Goal: Task Accomplishment & Management: Complete application form

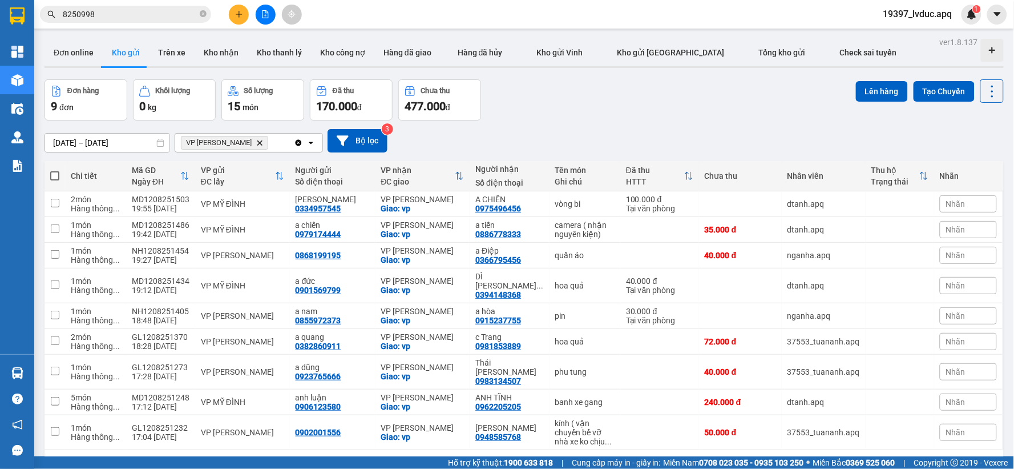
click at [588, 131] on div "[DATE] – [DATE] Press the down arrow key to interact with the calendar and sele…" at bounding box center [525, 140] width 960 height 23
click at [349, 149] on button "Bộ lọc" at bounding box center [358, 140] width 60 height 23
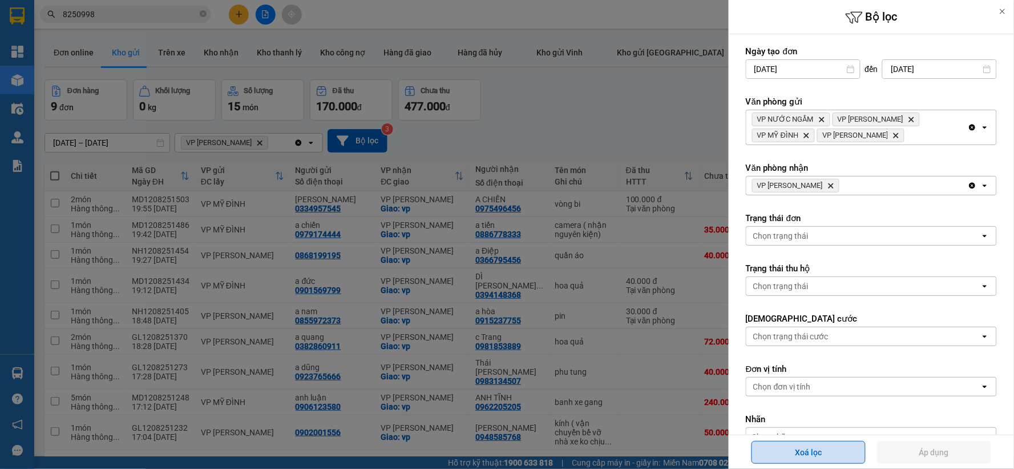
drag, startPoint x: 851, startPoint y: 461, endPoint x: 845, endPoint y: 455, distance: 8.1
click at [849, 461] on button "Xoá lọc" at bounding box center [809, 452] width 114 height 23
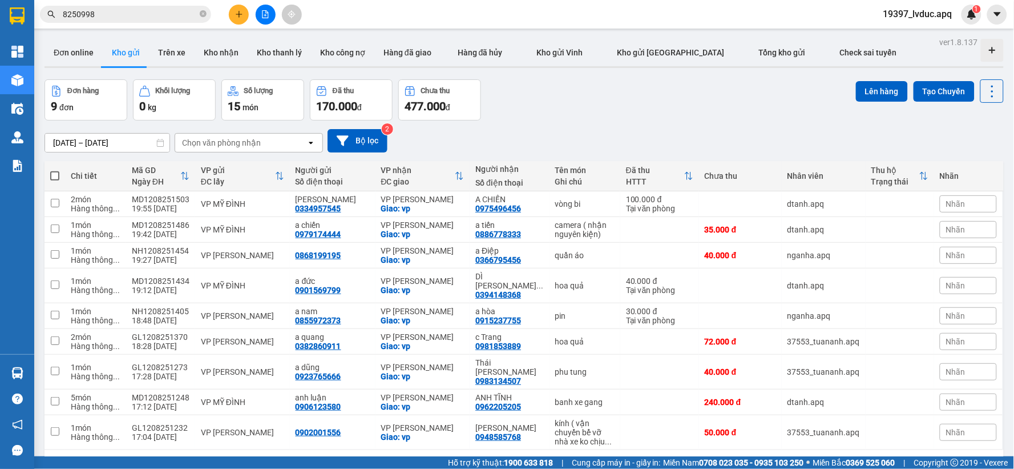
click at [844, 454] on button "Xoá lọc" at bounding box center [809, 452] width 114 height 23
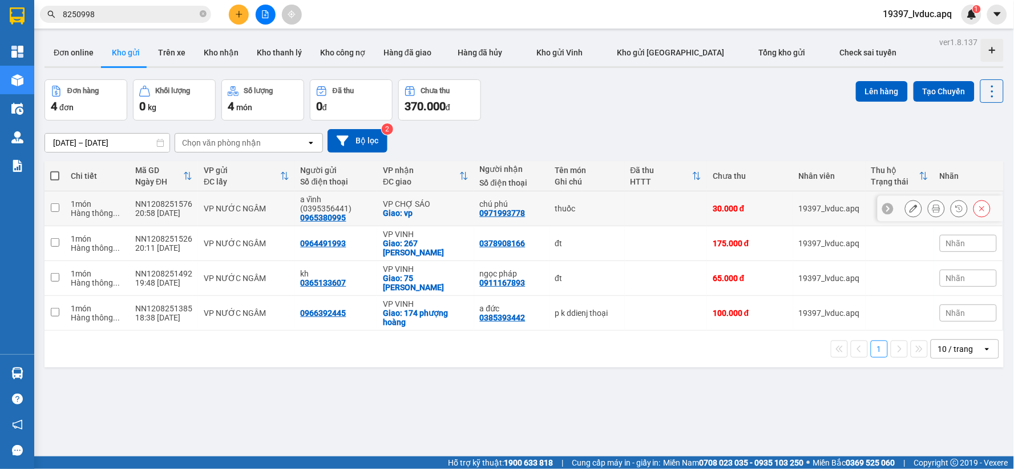
click at [554, 214] on td "thuốc" at bounding box center [587, 208] width 75 height 35
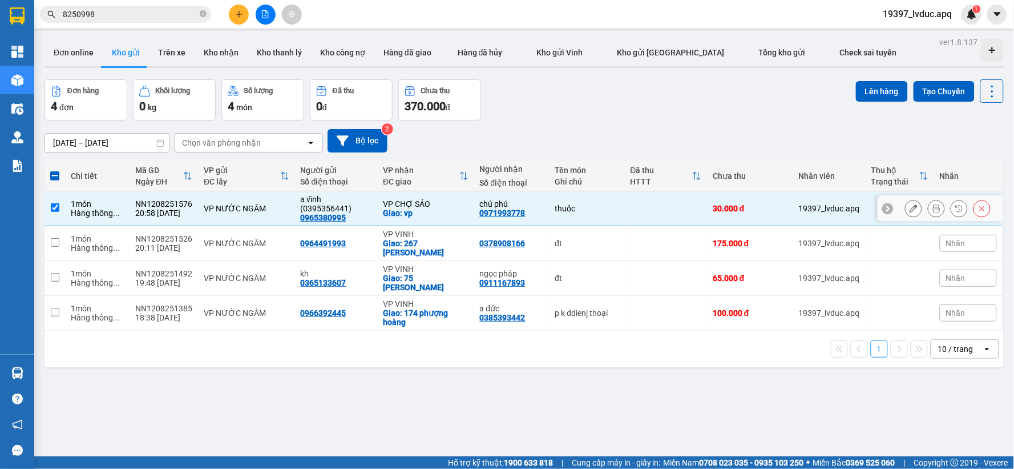
click at [550, 203] on td "thuốc" at bounding box center [587, 208] width 75 height 35
checkbox input "false"
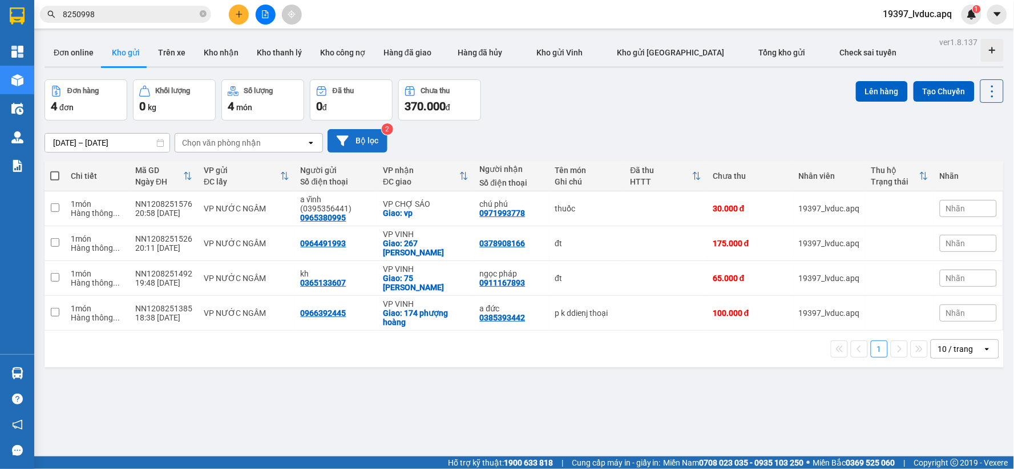
click at [374, 136] on button "Bộ lọc" at bounding box center [358, 140] width 60 height 23
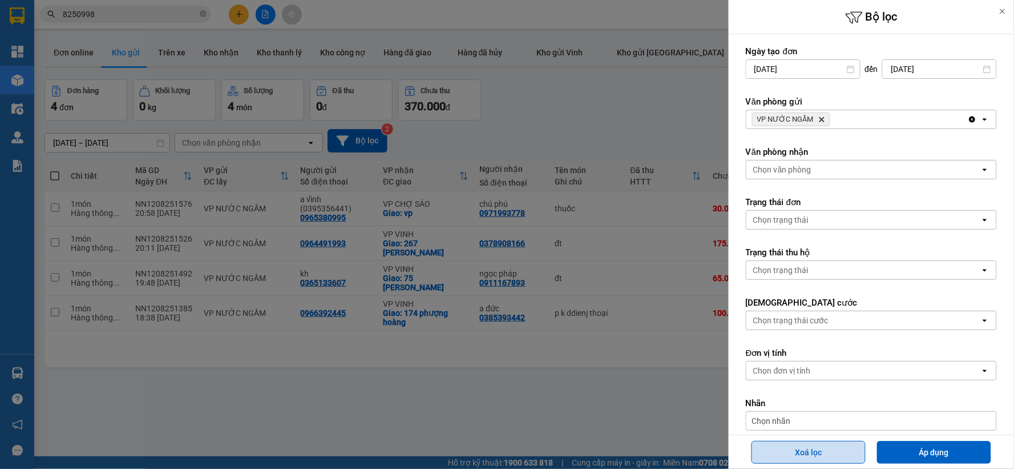
click at [824, 448] on button "Xoá lọc" at bounding box center [809, 452] width 114 height 23
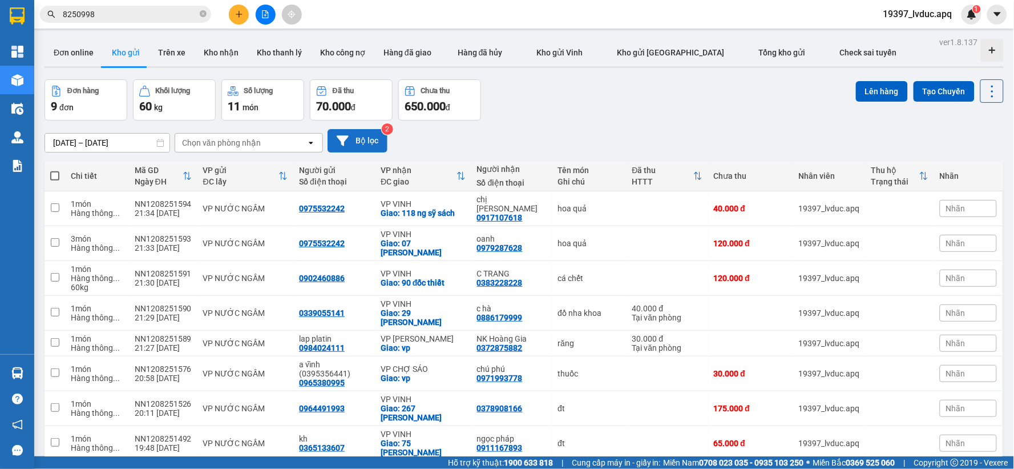
click at [366, 146] on button "Bộ lọc" at bounding box center [358, 140] width 60 height 23
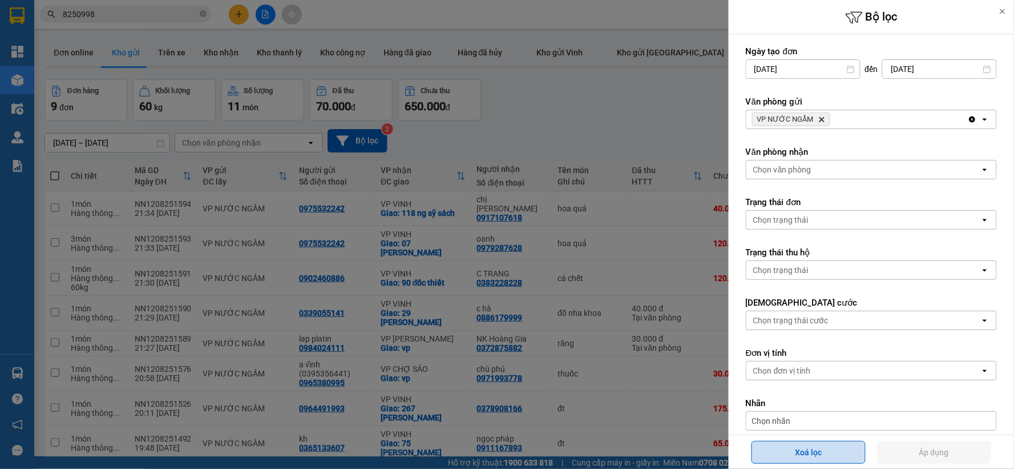
click at [802, 452] on button "Xoá lọc" at bounding box center [809, 452] width 114 height 23
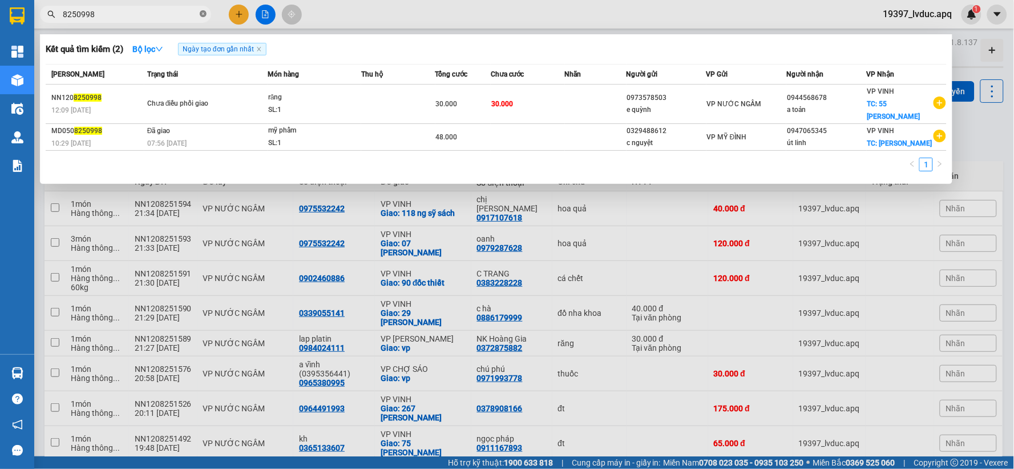
click at [203, 9] on span at bounding box center [203, 14] width 7 height 11
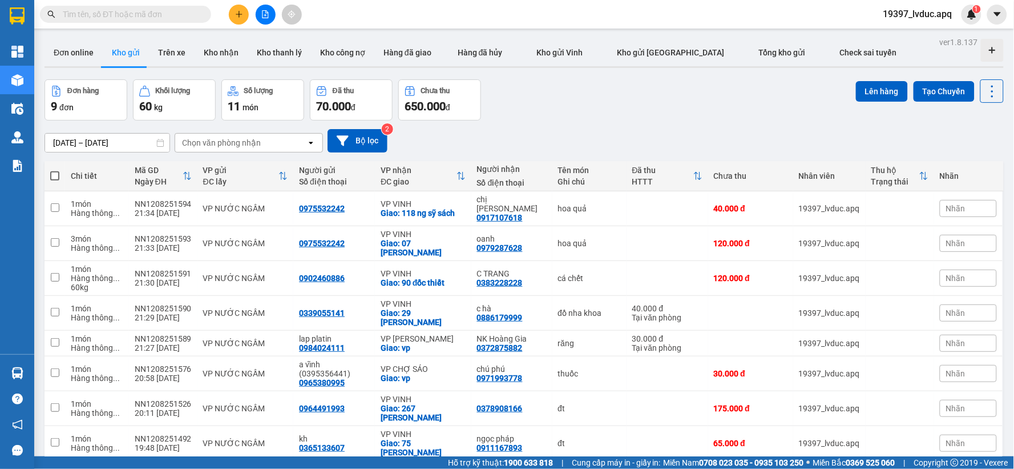
click at [135, 19] on input "text" at bounding box center [130, 14] width 135 height 13
click at [202, 23] on div "Kết quả tìm kiếm ( 2 ) Bộ lọc Ngày tạo đơn gần nhất Mã ĐH Trạng thái Món hàng T…" at bounding box center [111, 15] width 223 height 20
click at [373, 143] on button "Bộ lọc" at bounding box center [358, 140] width 60 height 23
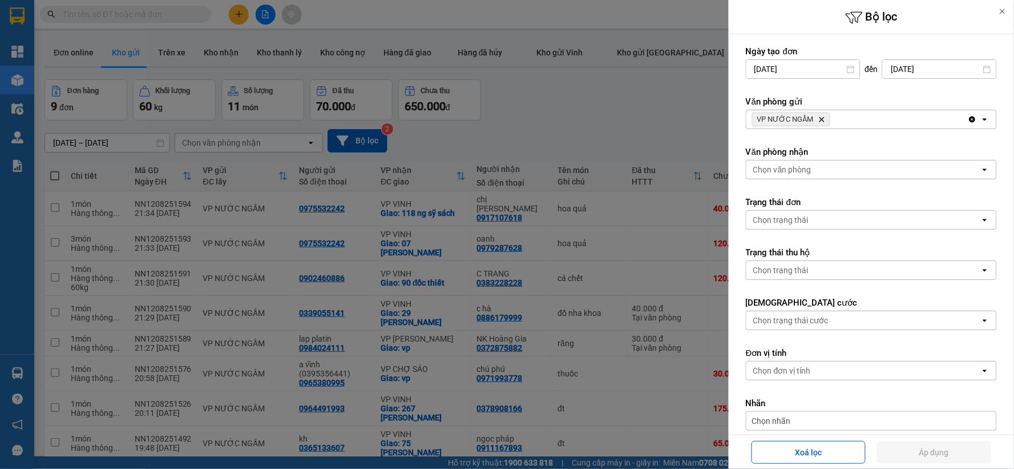
click at [887, 120] on div "VP NƯỚC NGẦM Delete" at bounding box center [858, 119] width 222 height 18
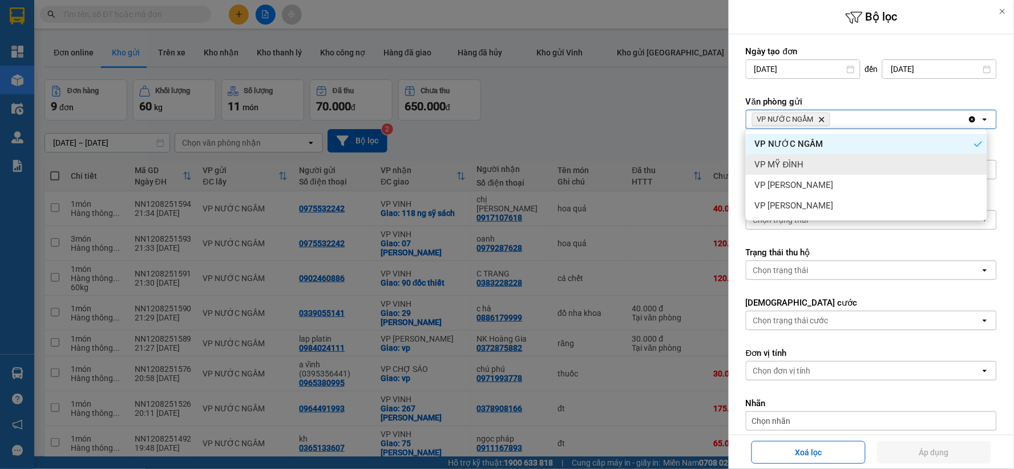
click at [849, 163] on div "VP MỸ ĐÌNH" at bounding box center [866, 164] width 241 height 21
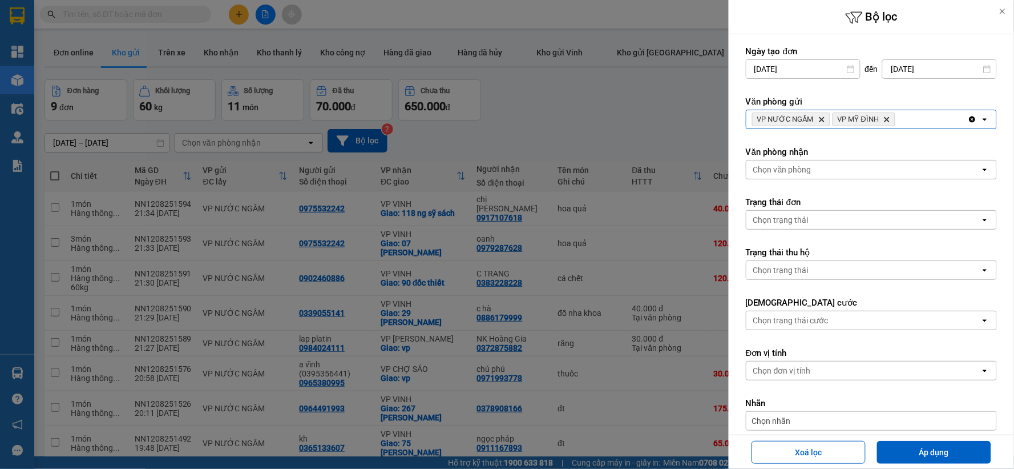
click at [905, 115] on div "VP NƯỚC NGẦM Delete VP MỸ ĐÌNH Delete" at bounding box center [858, 119] width 222 height 18
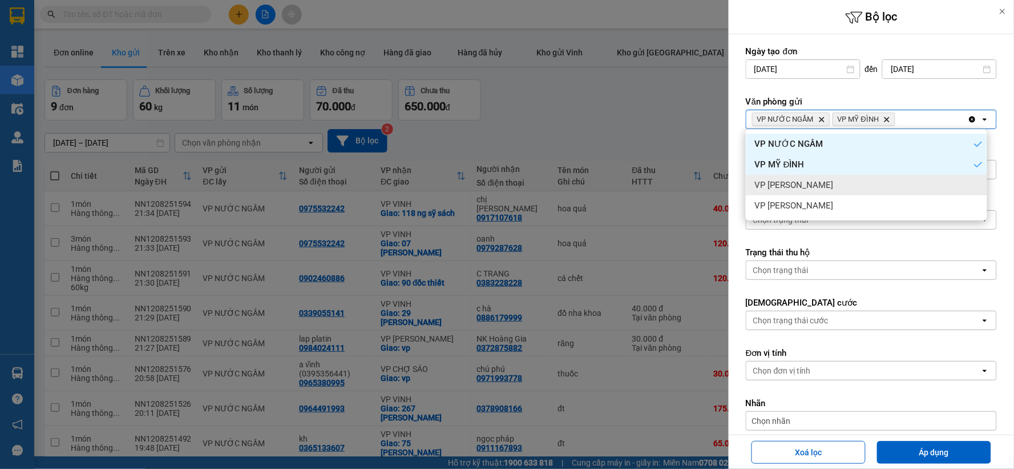
click at [871, 178] on div "VP [PERSON_NAME]" at bounding box center [866, 185] width 241 height 21
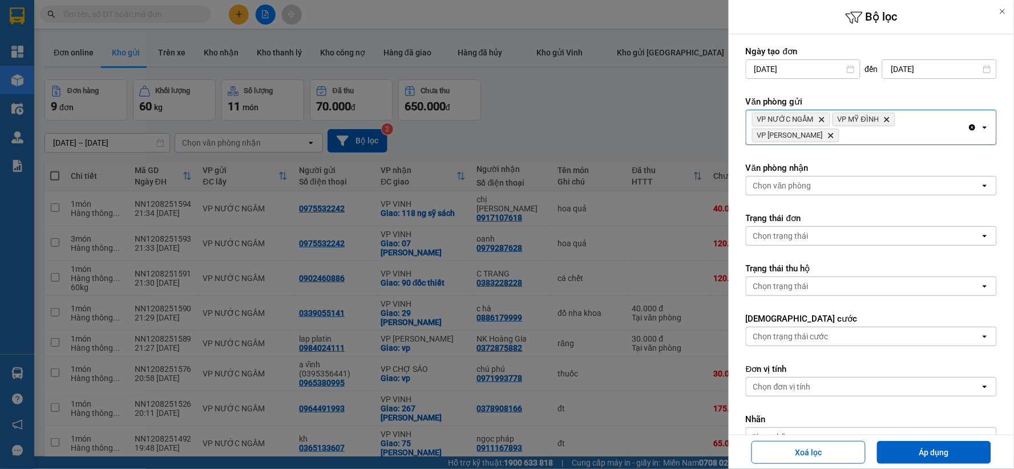
click at [908, 137] on div "VP NƯỚC NGẦM Delete VP MỸ ĐÌNH Delete VP NGỌC HỒI Delete" at bounding box center [858, 127] width 222 height 34
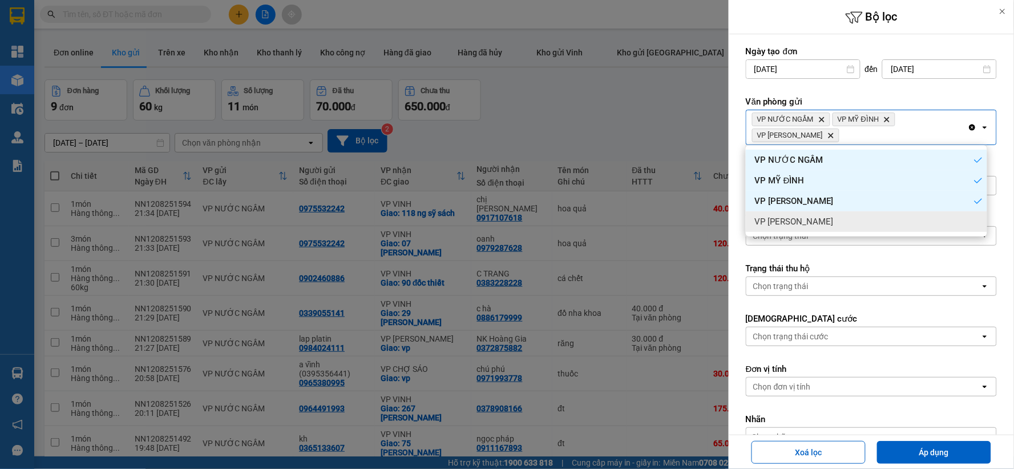
click at [851, 215] on div "VP [PERSON_NAME]" at bounding box center [866, 221] width 241 height 21
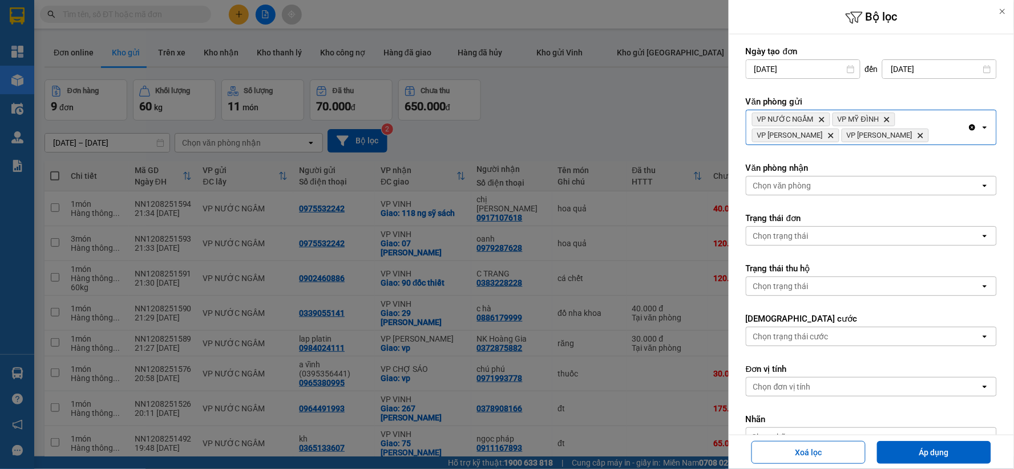
click at [855, 188] on div "Chọn văn phòng" at bounding box center [864, 185] width 234 height 18
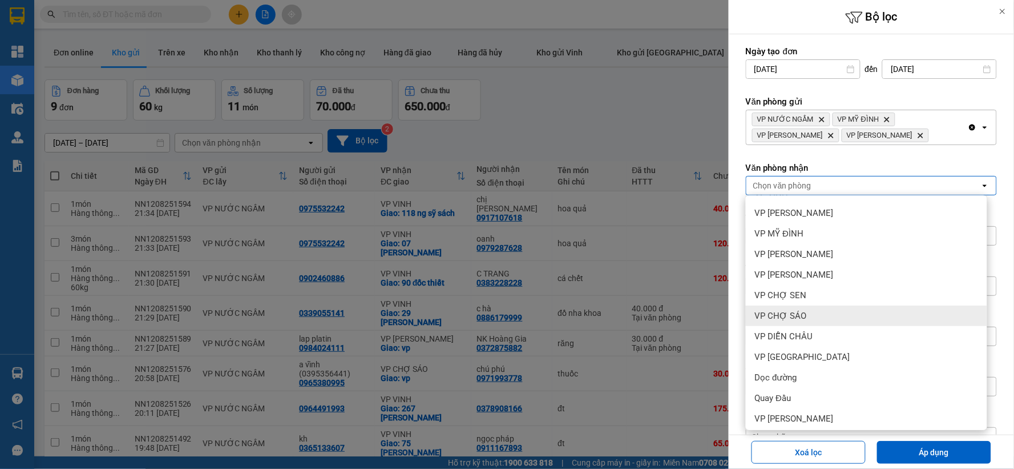
scroll to position [123, 0]
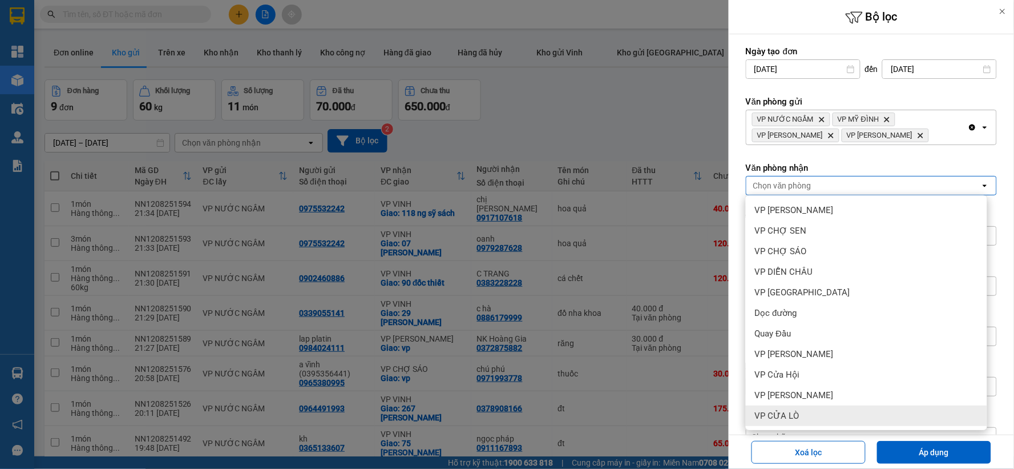
click at [817, 408] on div "VP CỬA LÒ" at bounding box center [866, 415] width 241 height 21
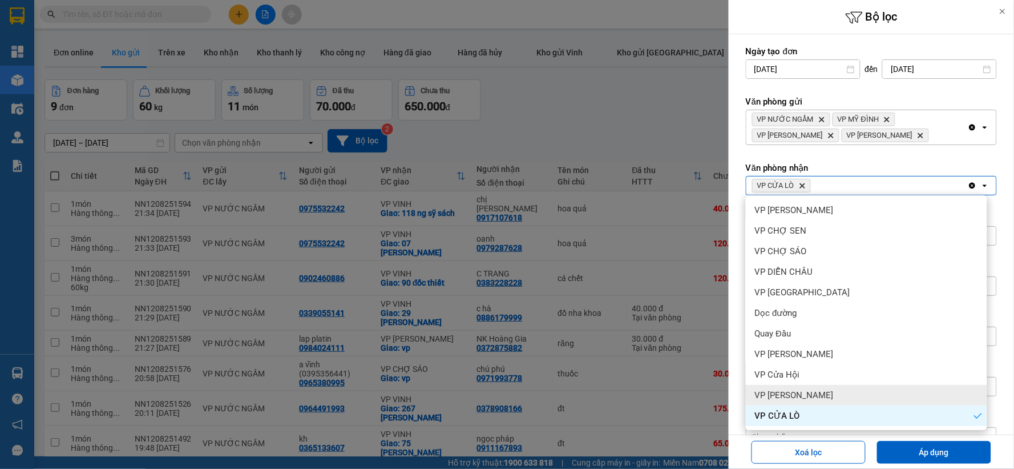
click at [817, 398] on div "VP [PERSON_NAME]" at bounding box center [866, 395] width 241 height 21
click at [819, 385] on div "VP [PERSON_NAME]" at bounding box center [866, 395] width 241 height 21
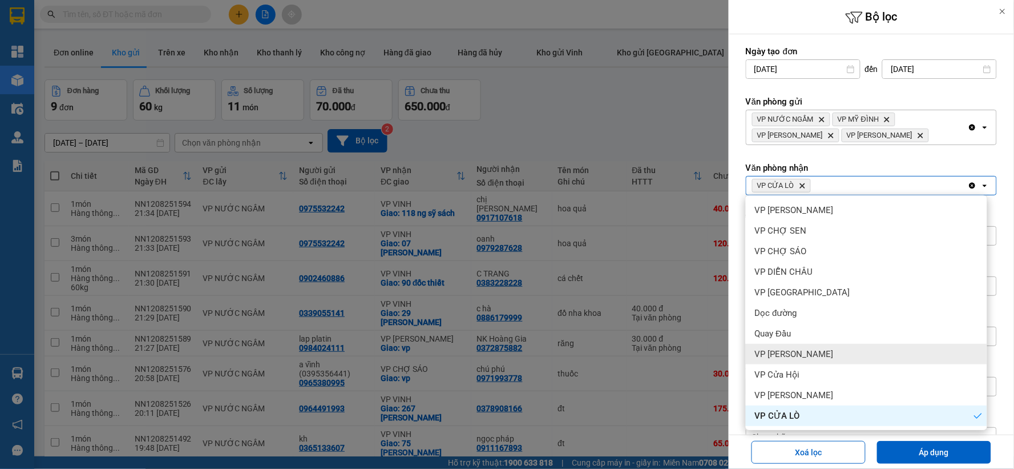
click at [820, 355] on div "VP [PERSON_NAME]" at bounding box center [866, 354] width 241 height 21
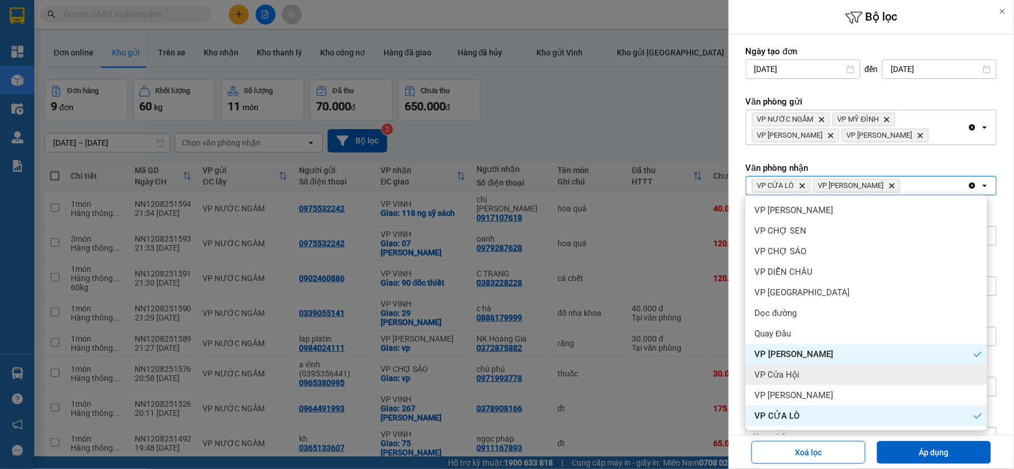
click at [819, 372] on div "VP Cửa Hội" at bounding box center [866, 374] width 241 height 21
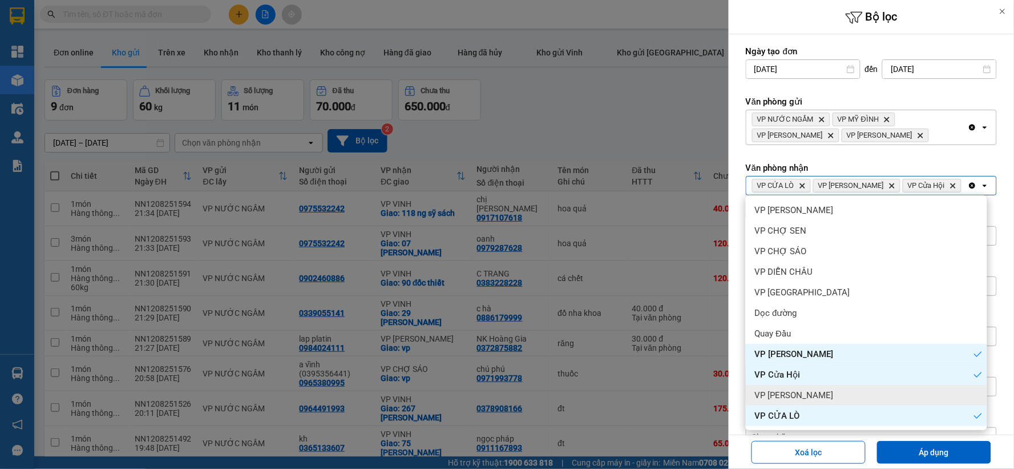
click at [835, 395] on div "VP [PERSON_NAME]" at bounding box center [866, 395] width 241 height 21
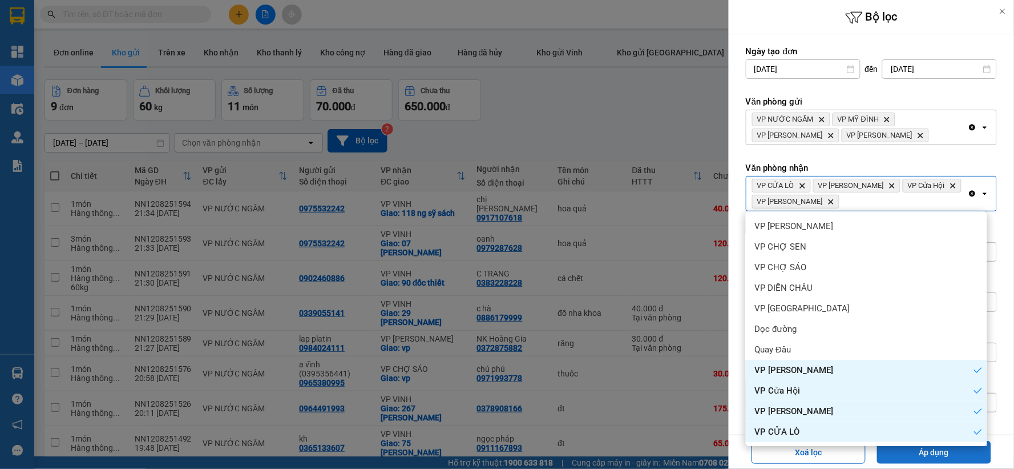
click at [892, 448] on button "Áp dụng" at bounding box center [934, 452] width 114 height 23
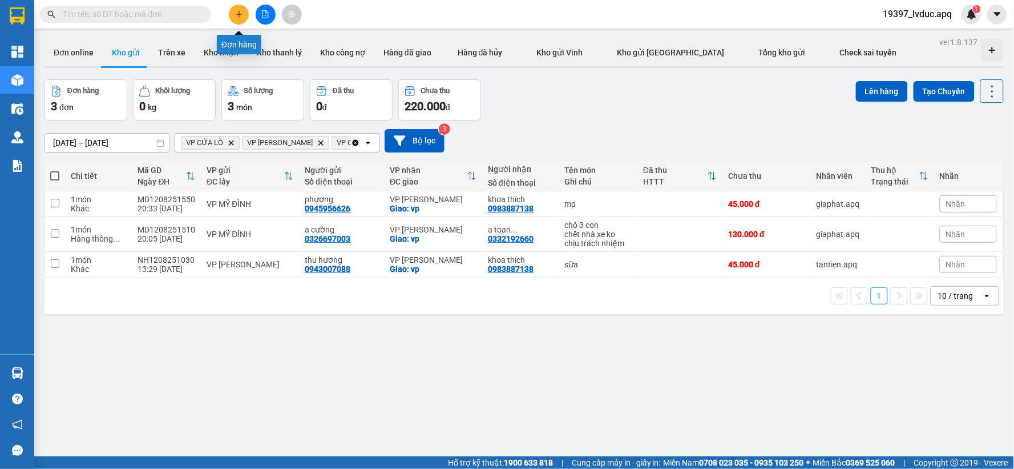
click at [236, 15] on icon "plus" at bounding box center [239, 14] width 8 height 8
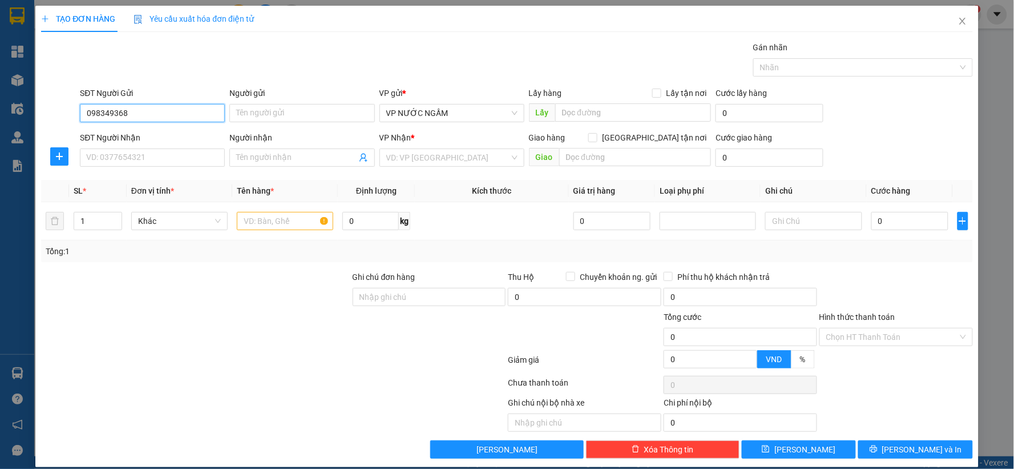
type input "0983493689"
click at [128, 138] on div "0983493689 - [GEOGRAPHIC_DATA]" at bounding box center [151, 136] width 130 height 13
type input "[GEOGRAPHIC_DATA]"
click at [138, 105] on input "0983493689" at bounding box center [152, 113] width 145 height 18
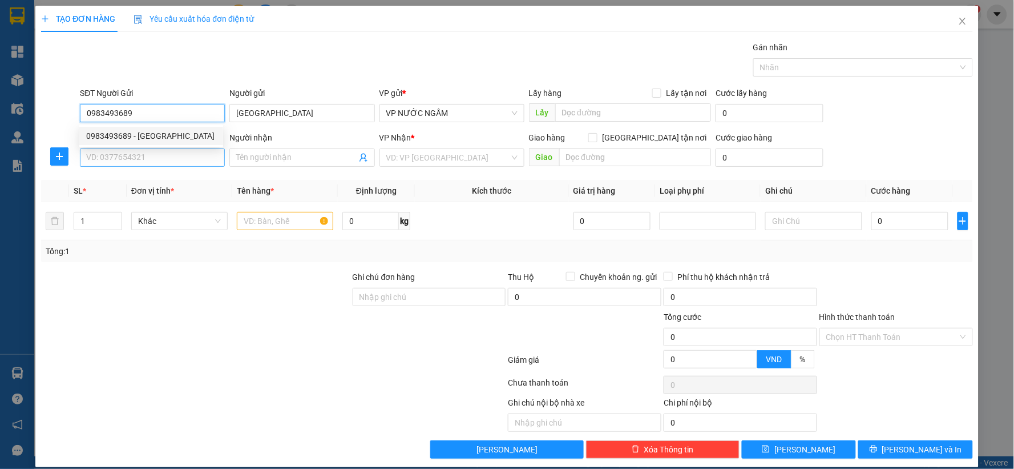
type input "0983493689"
drag, startPoint x: 122, startPoint y: 152, endPoint x: 122, endPoint y: 170, distance: 17.1
click at [122, 157] on input "SĐT Người Nhận" at bounding box center [152, 157] width 145 height 18
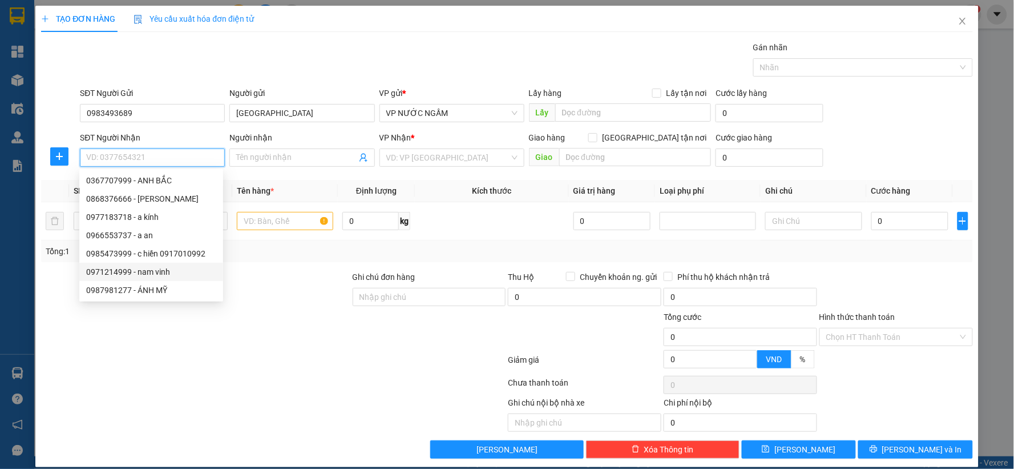
click at [143, 268] on div "0971214999 - nam vinh" at bounding box center [151, 271] width 130 height 13
type input "0971214999"
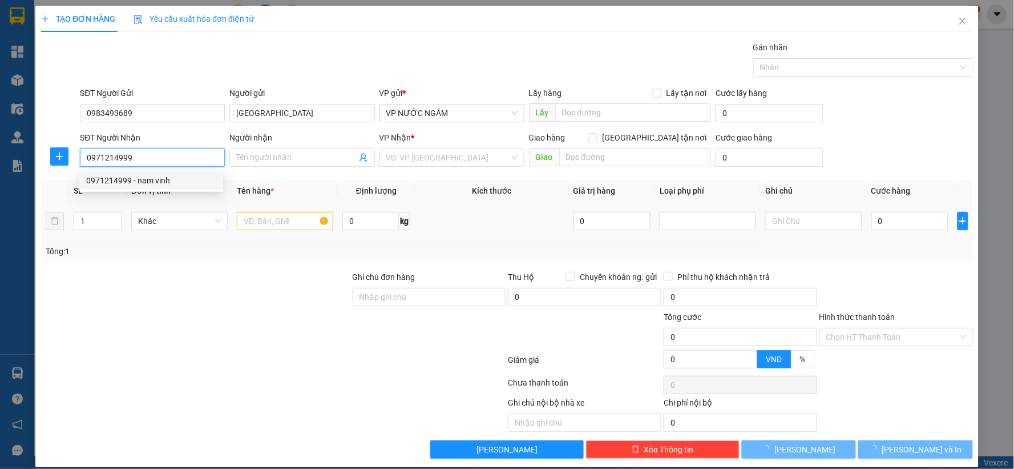
type input "nam vinh"
checkbox input "true"
type input "kh nhận vp"
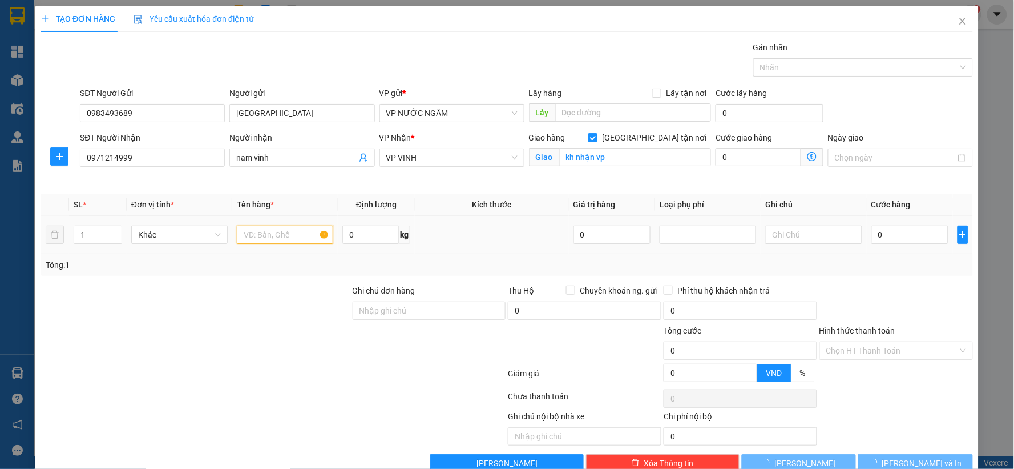
click at [260, 226] on input "text" at bounding box center [285, 235] width 96 height 18
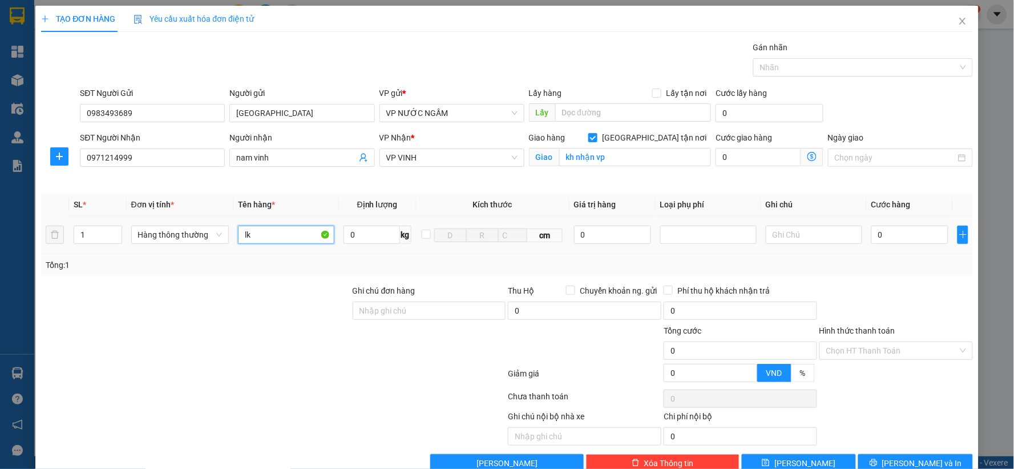
type input "lk"
drag, startPoint x: 692, startPoint y: 220, endPoint x: 691, endPoint y: 231, distance: 10.9
click at [692, 223] on td at bounding box center [709, 235] width 106 height 38
drag, startPoint x: 691, startPoint y: 231, endPoint x: 683, endPoint y: 301, distance: 70.7
click at [687, 289] on div "Transit Pickup Surcharge Ids Transit Deliver Surcharge Ids Transit Deliver Surc…" at bounding box center [507, 256] width 932 height 431
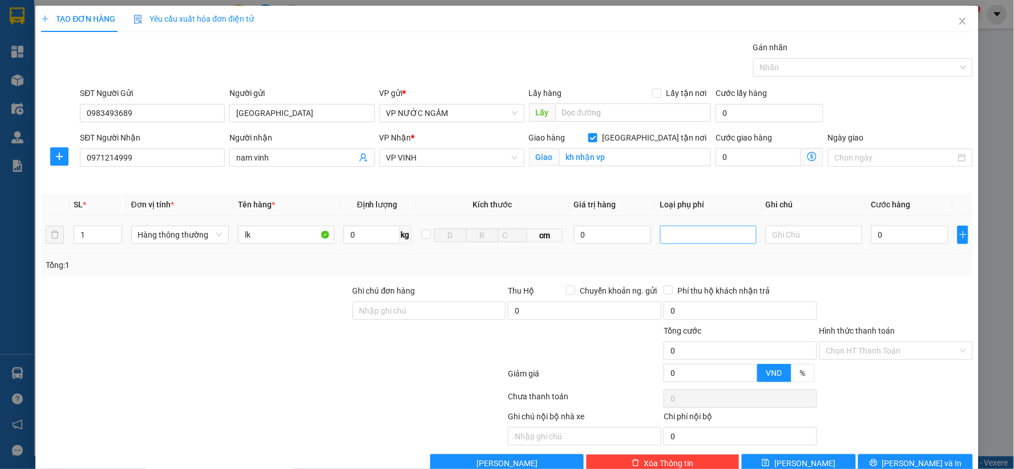
click at [693, 240] on div at bounding box center [708, 235] width 91 height 14
drag, startPoint x: 692, startPoint y: 244, endPoint x: 611, endPoint y: 249, distance: 80.7
click at [688, 253] on div "Hàng giá trị cao" at bounding box center [703, 257] width 82 height 13
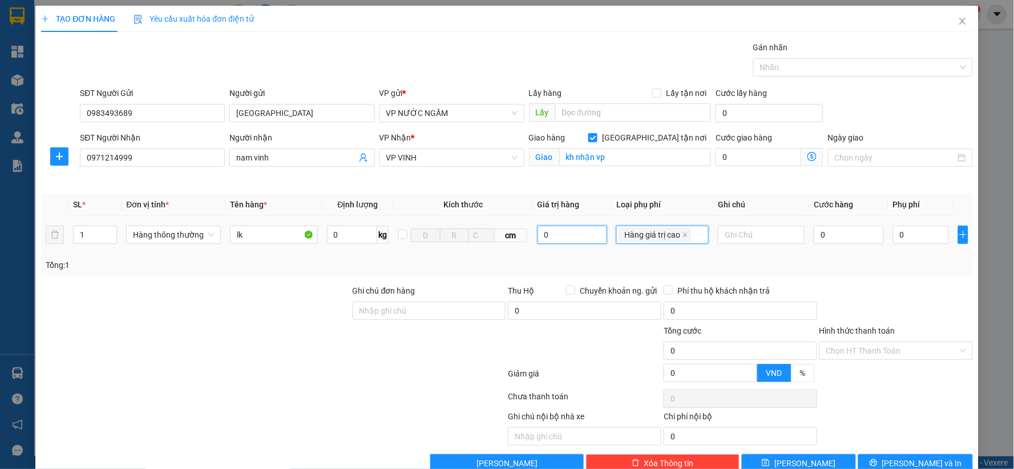
click at [574, 232] on input "0" at bounding box center [573, 235] width 70 height 18
type input "4.000.000"
click at [573, 247] on td "4.000.000" at bounding box center [572, 235] width 79 height 38
type input "20.000"
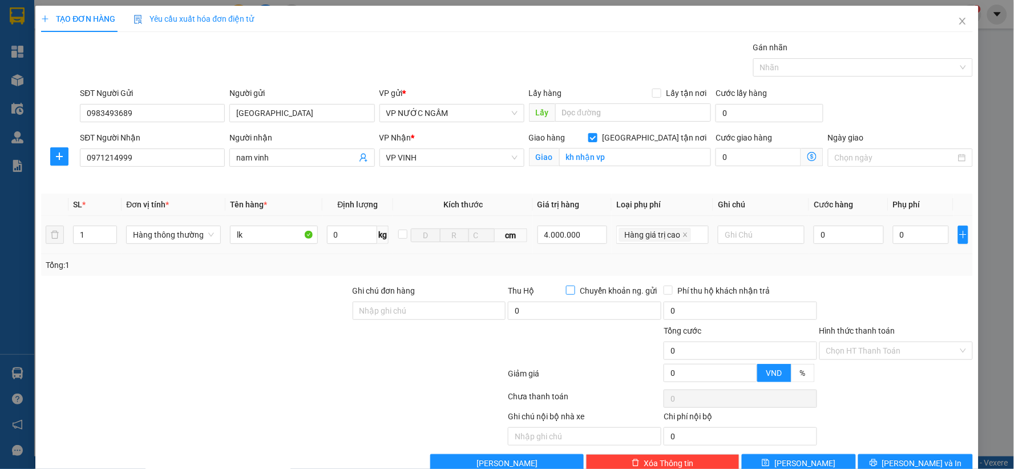
type input "20.000"
click at [824, 231] on input "0" at bounding box center [849, 235] width 70 height 18
type input "5"
type input "20.005"
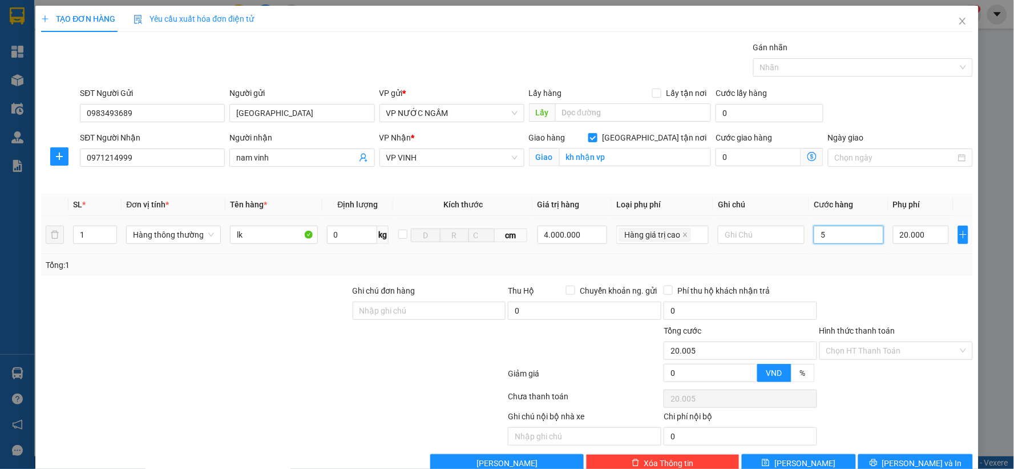
type input "50"
type input "20.050"
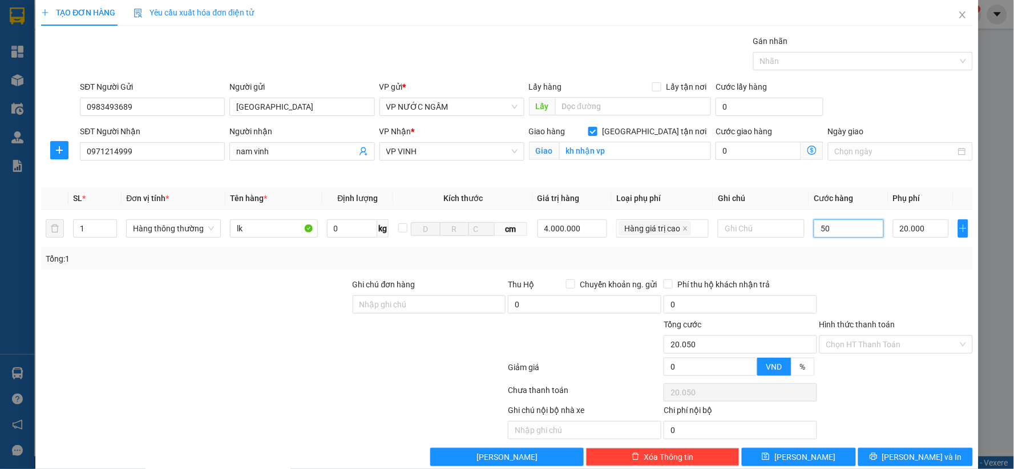
scroll to position [26, 0]
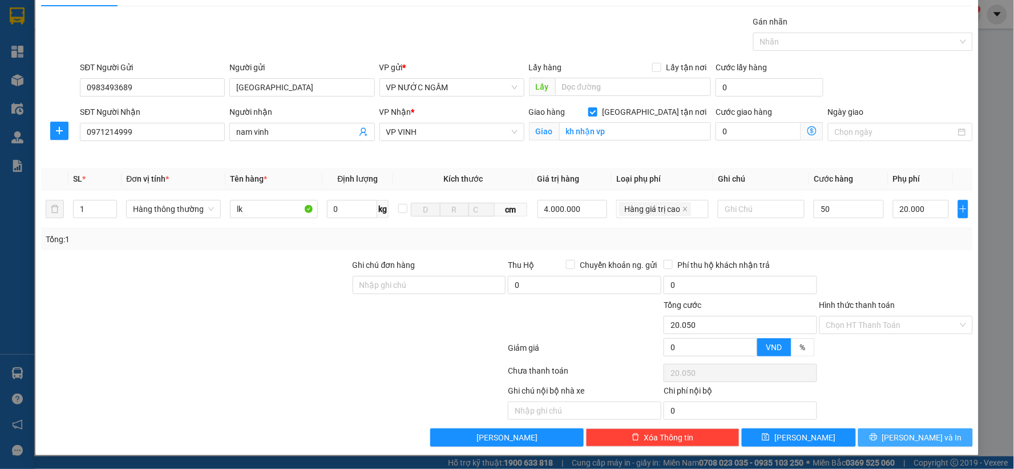
type input "50.000"
type input "70.000"
drag, startPoint x: 925, startPoint y: 431, endPoint x: 550, endPoint y: 343, distance: 384.8
click at [923, 431] on span "[PERSON_NAME] và In" at bounding box center [923, 437] width 80 height 13
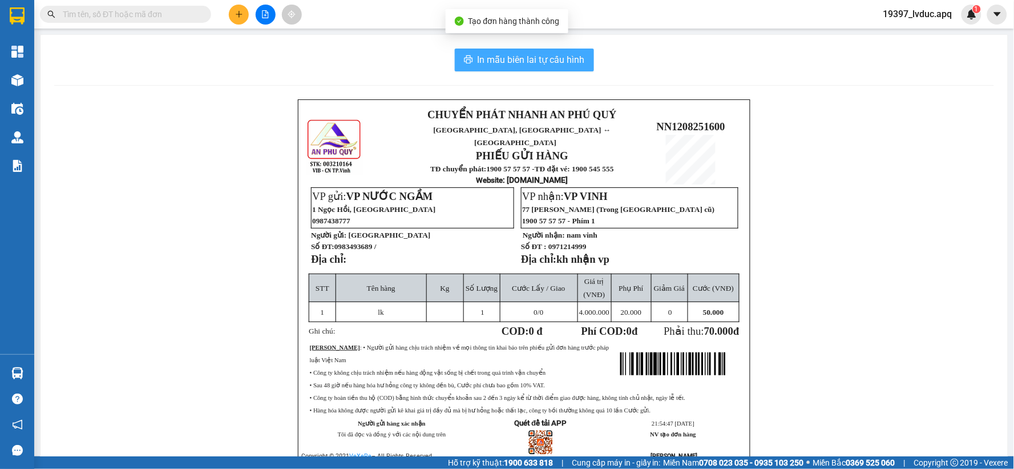
drag, startPoint x: 526, startPoint y: 62, endPoint x: 727, endPoint y: 58, distance: 200.4
click at [551, 70] on button "In mẫu biên lai tự cấu hình" at bounding box center [524, 60] width 139 height 23
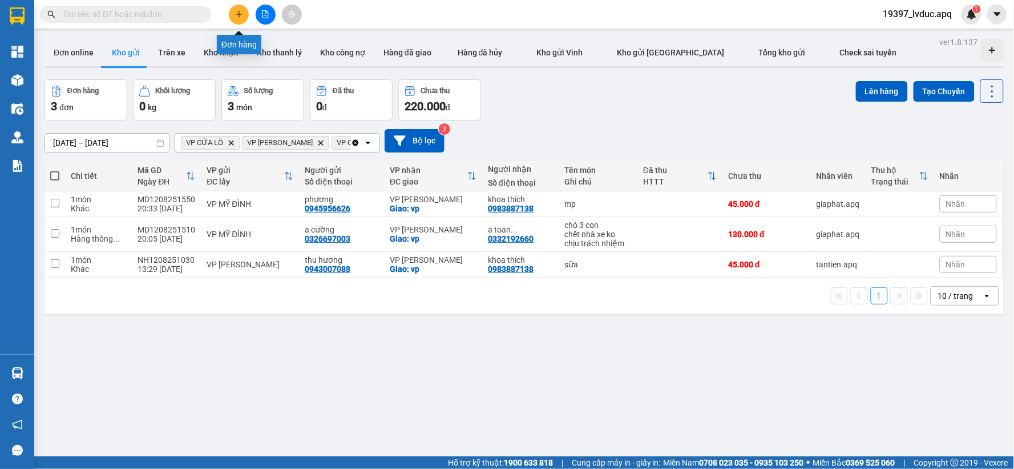
click at [237, 19] on button at bounding box center [239, 15] width 20 height 20
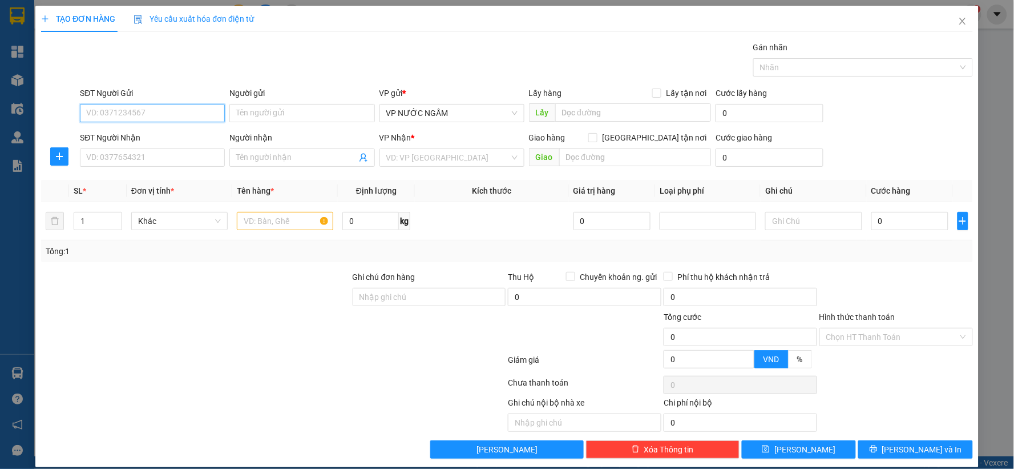
paste input "0983493689"
type input "0983493689"
click at [124, 116] on input "0983493689" at bounding box center [152, 113] width 145 height 18
click at [140, 127] on div "0983493689 - [GEOGRAPHIC_DATA]" at bounding box center [151, 136] width 144 height 18
type input "[GEOGRAPHIC_DATA]"
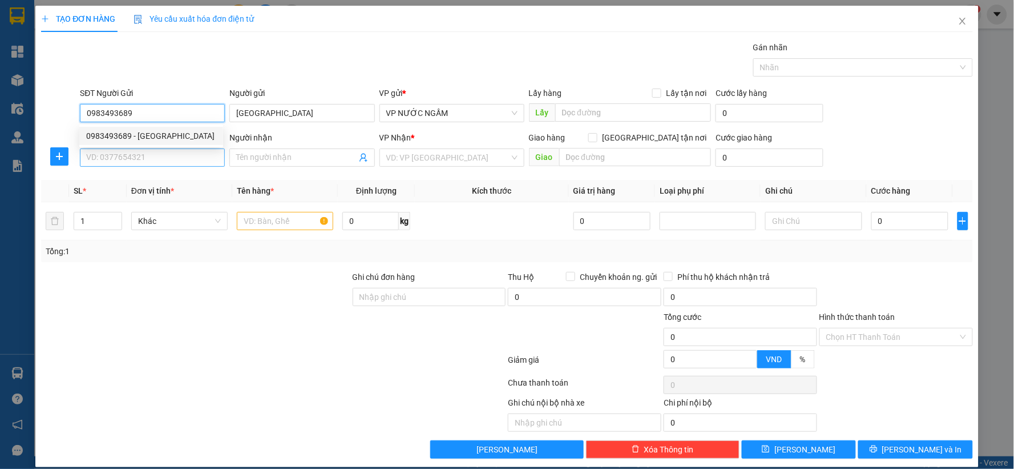
type input "0983493689"
click at [128, 161] on input "SĐT Người Nhận" at bounding box center [152, 157] width 145 height 18
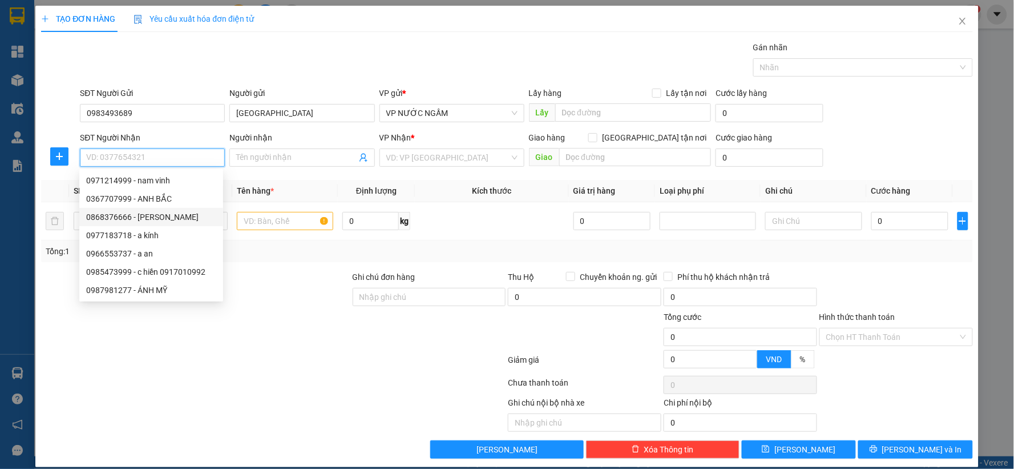
click at [147, 209] on div "0868376666 - [PERSON_NAME]" at bounding box center [151, 217] width 144 height 18
type input "0868376666"
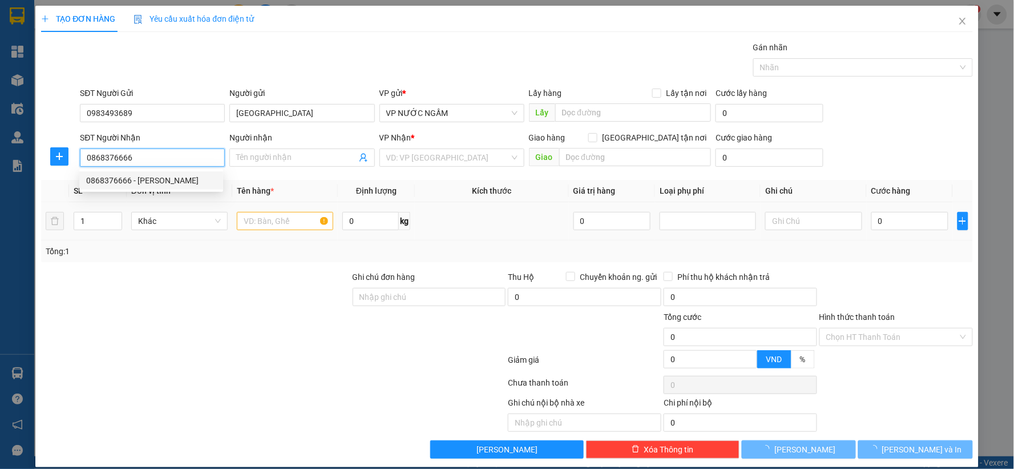
type input "[PERSON_NAME]"
checkbox input "true"
type input "77 [PERSON_NAME] đô"
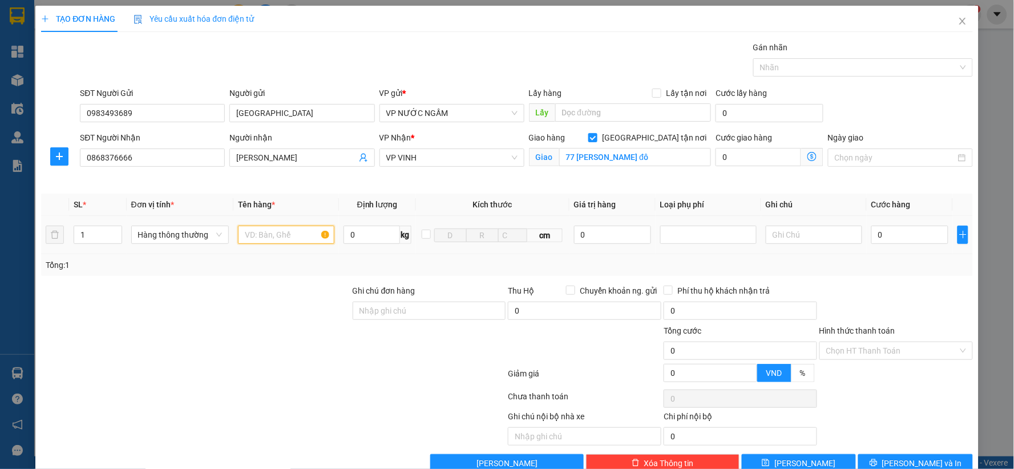
drag, startPoint x: 263, startPoint y: 241, endPoint x: 270, endPoint y: 243, distance: 7.6
click at [269, 243] on input "text" at bounding box center [286, 235] width 96 height 18
drag, startPoint x: 693, startPoint y: 233, endPoint x: 671, endPoint y: 258, distance: 33.2
click at [689, 240] on div at bounding box center [708, 235] width 91 height 14
type input "lk"
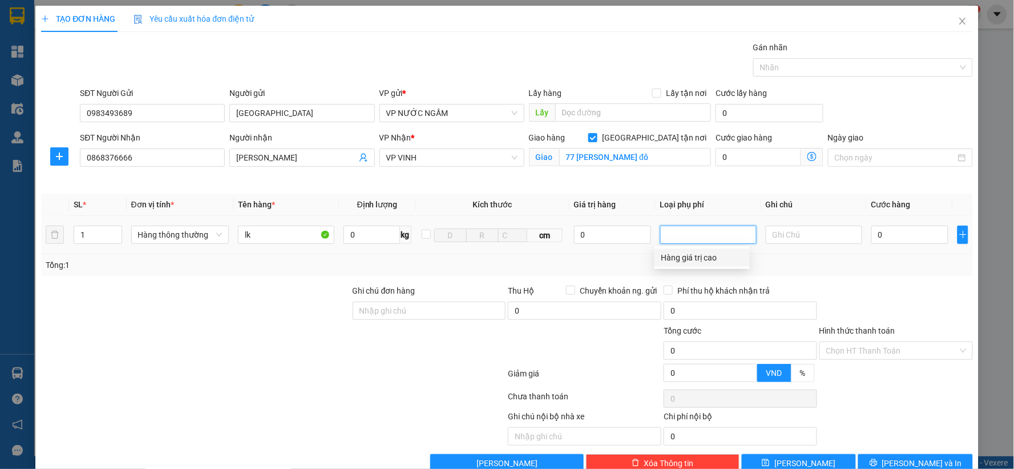
click at [669, 259] on div "Hàng giá trị cao" at bounding box center [703, 257] width 82 height 13
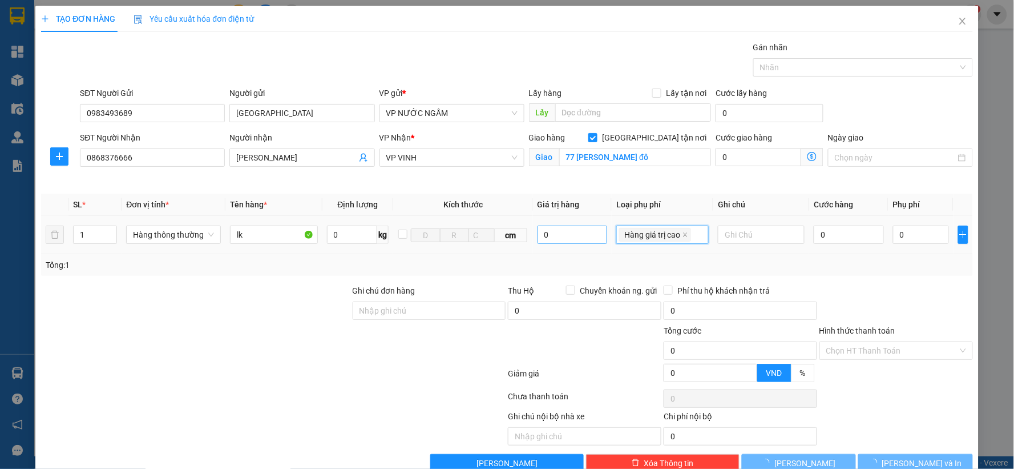
click at [603, 231] on tr "1 Hàng thông thường lk 0 kg cm 0 Hàng giá trị cao Hàng giá trị cao 0 0" at bounding box center [507, 235] width 932 height 38
click at [561, 238] on input "0" at bounding box center [573, 235] width 70 height 18
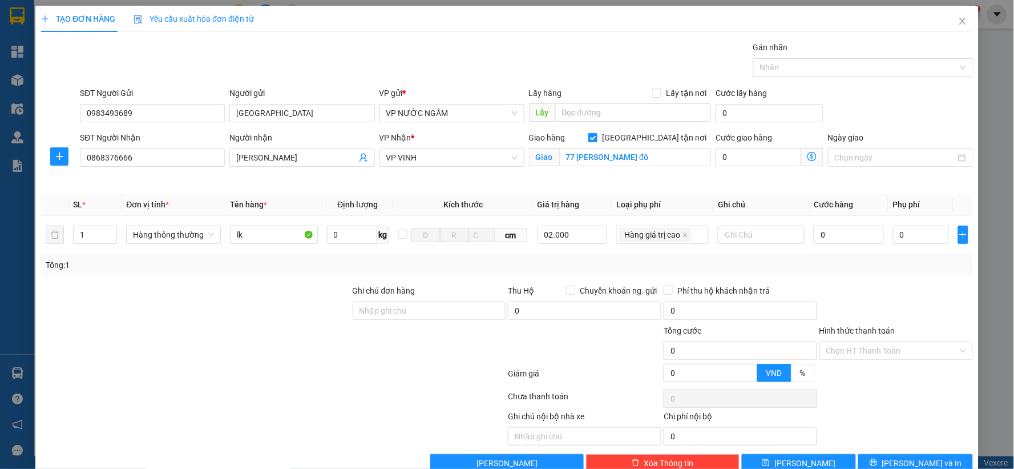
type input "2.000.000"
drag, startPoint x: 676, startPoint y: 272, endPoint x: 813, endPoint y: 239, distance: 141.0
click at [699, 269] on div "Tổng: 1" at bounding box center [507, 265] width 932 height 22
click at [814, 239] on input "0" at bounding box center [849, 235] width 70 height 18
type input "10.000"
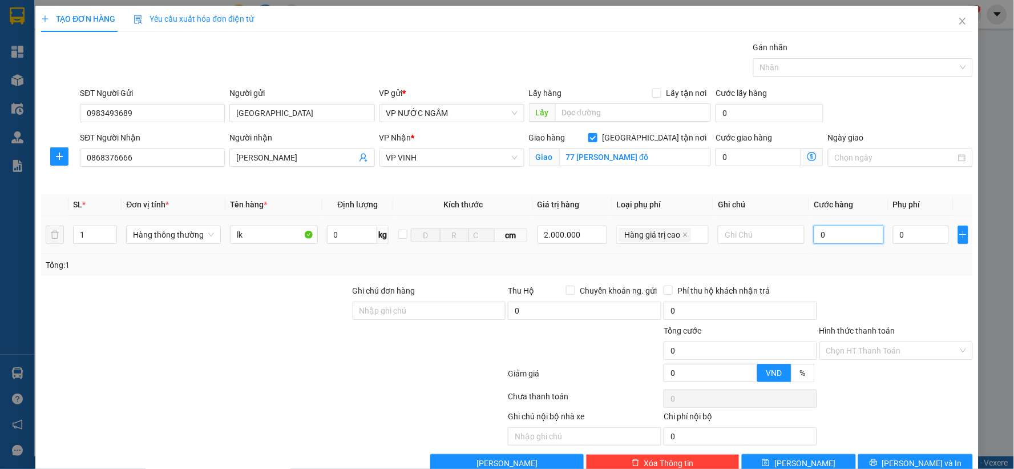
type input "10.000"
type input "5"
type input "10.005"
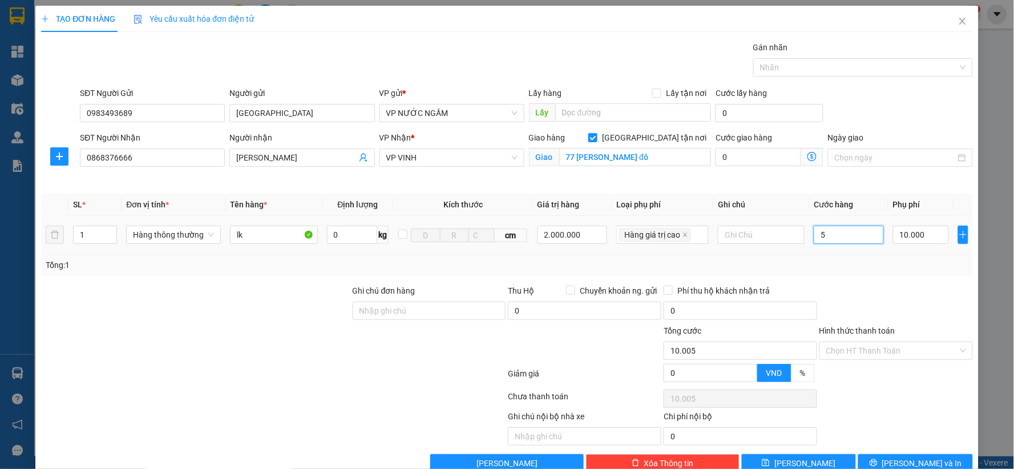
type input "50"
type input "10.050"
type input "50.000"
type input "60.000"
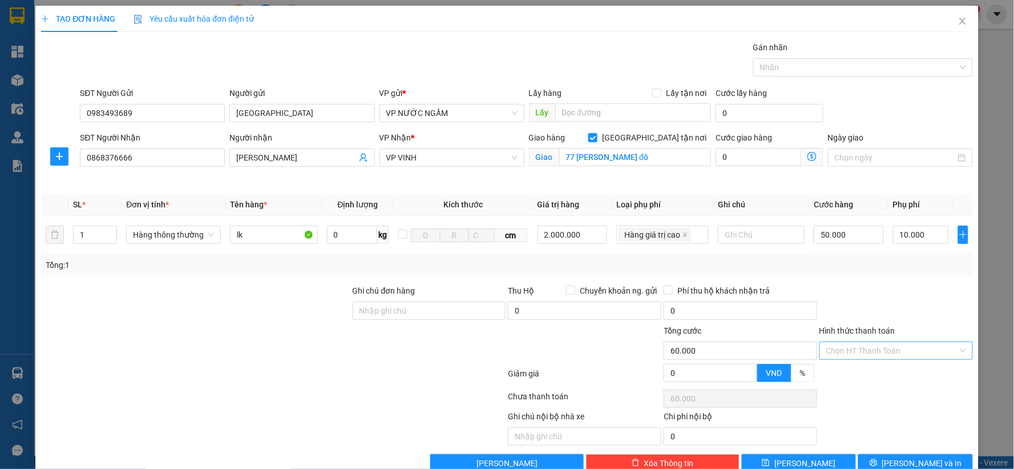
click at [869, 349] on input "Hình thức thanh toán" at bounding box center [893, 350] width 132 height 17
drag, startPoint x: 855, startPoint y: 364, endPoint x: 860, endPoint y: 405, distance: 41.9
click at [859, 369] on div "Tại văn phòng" at bounding box center [889, 373] width 152 height 18
type input "0"
click at [885, 458] on button "[PERSON_NAME] và In" at bounding box center [916, 463] width 115 height 18
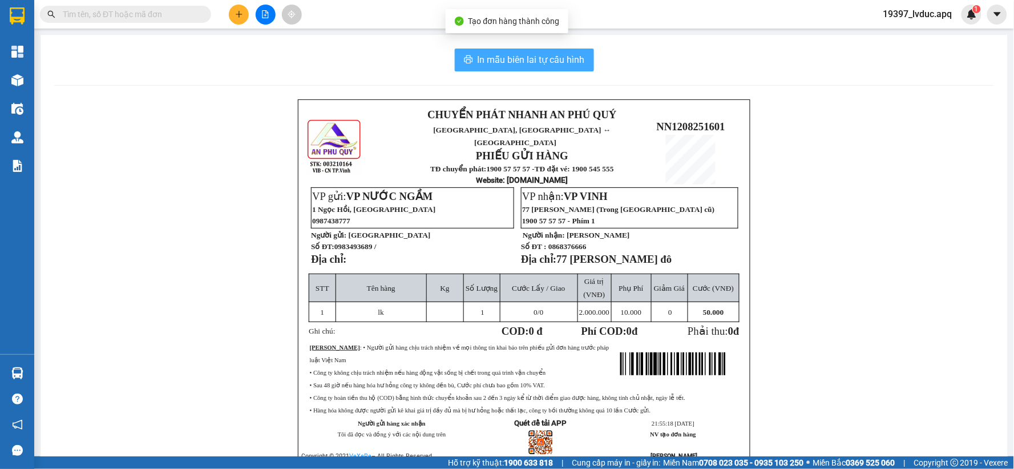
click at [542, 66] on span "In mẫu biên lai tự cấu hình" at bounding box center [531, 60] width 107 height 14
click at [589, 58] on button "In mẫu biên lai tự cấu hình" at bounding box center [524, 60] width 139 height 23
